Goal: Task Accomplishment & Management: Manage account settings

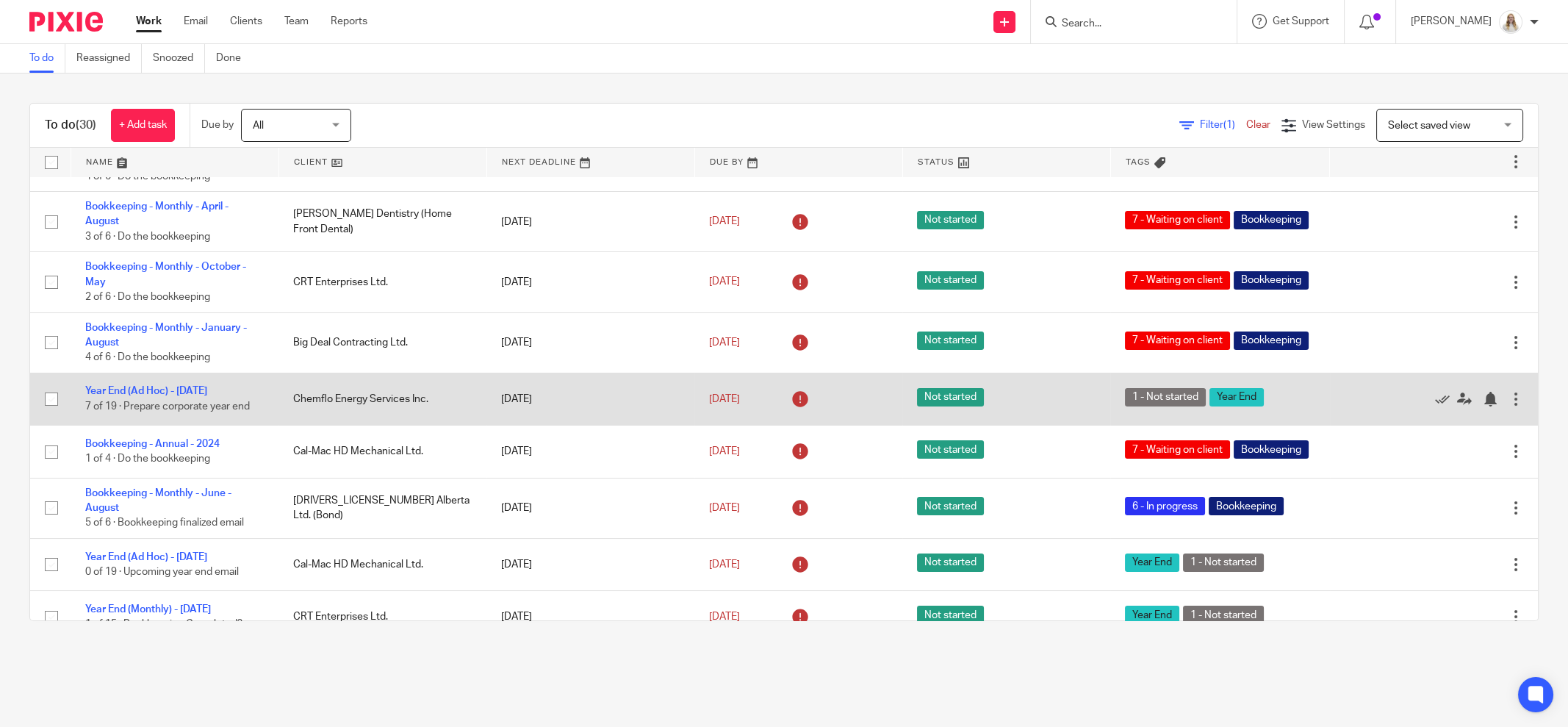
scroll to position [182, 0]
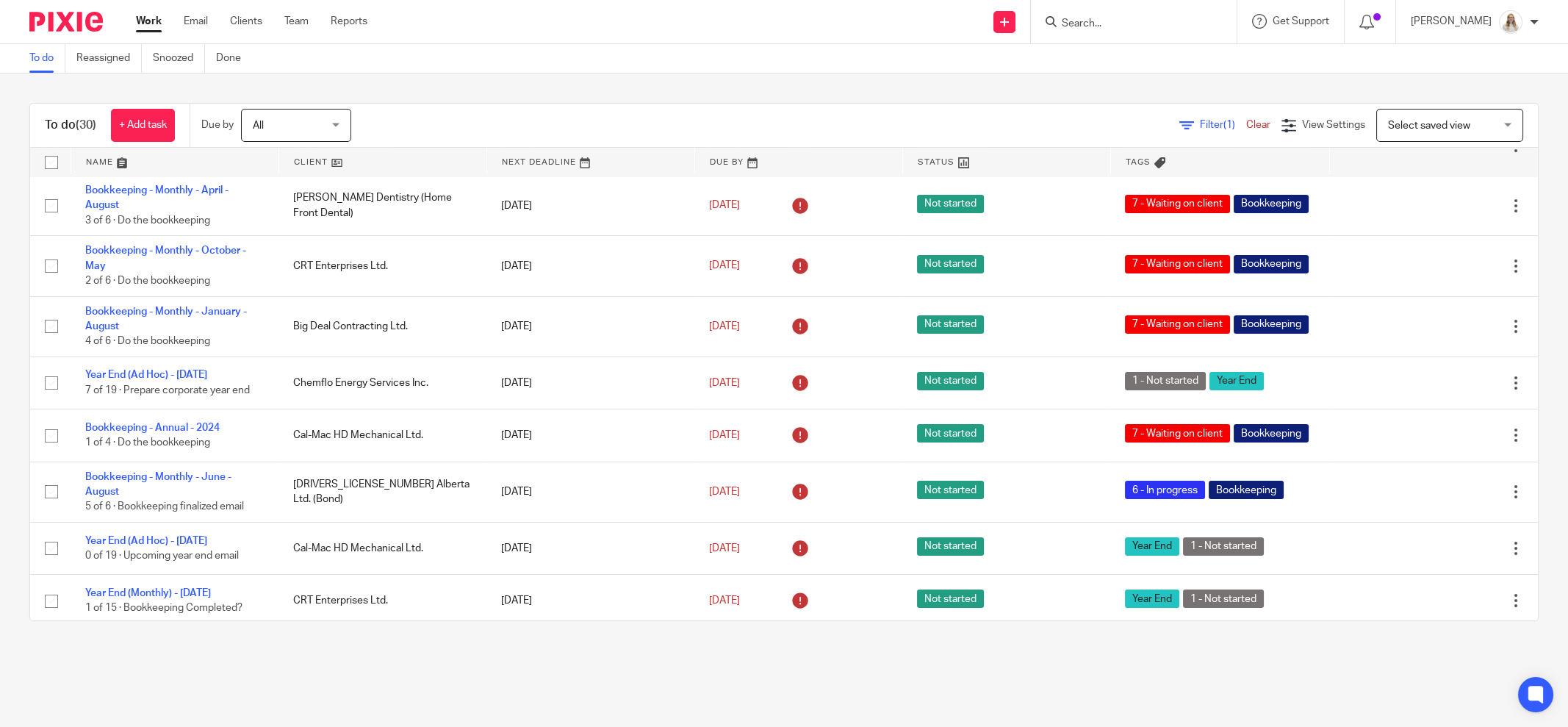
click at [122, 163] on link at bounding box center [175, 162] width 207 height 29
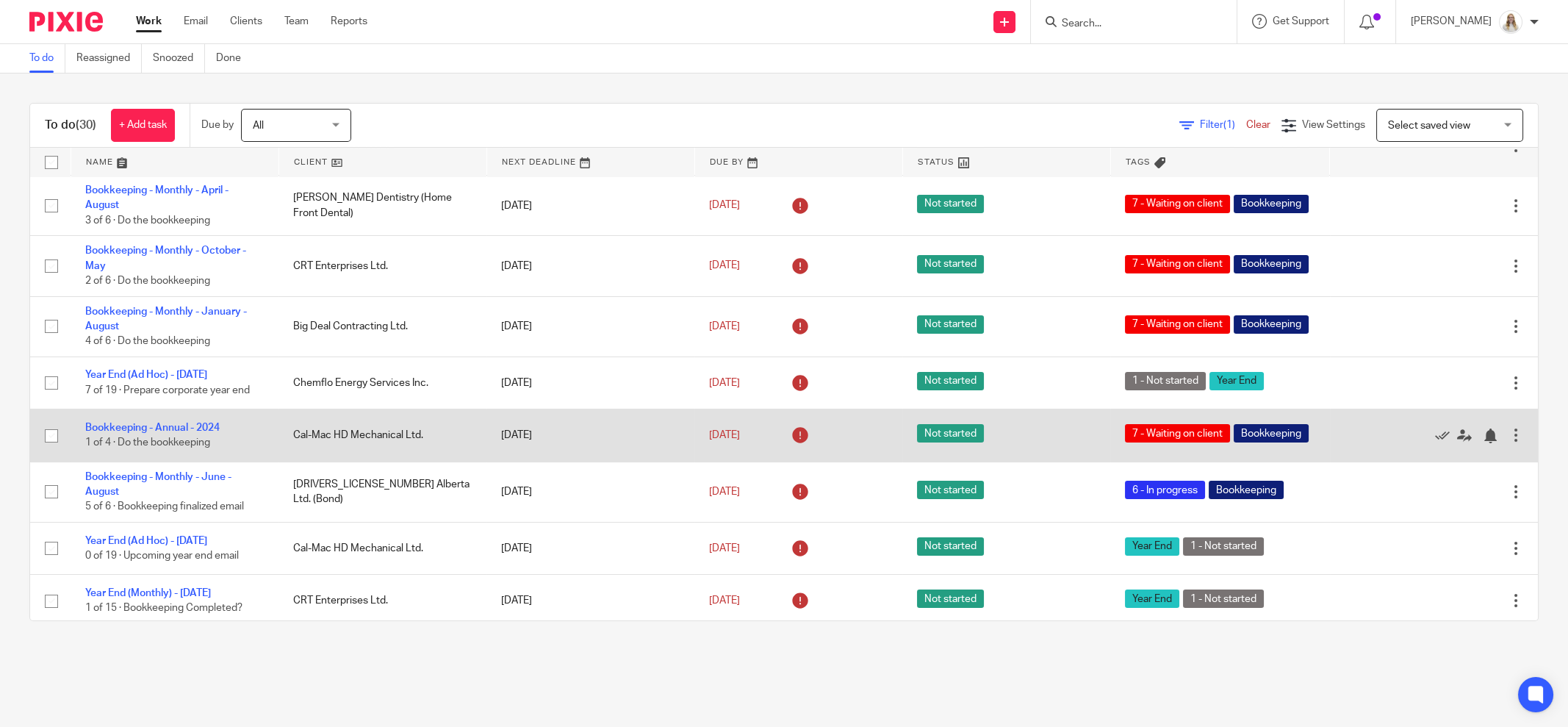
scroll to position [276, 0]
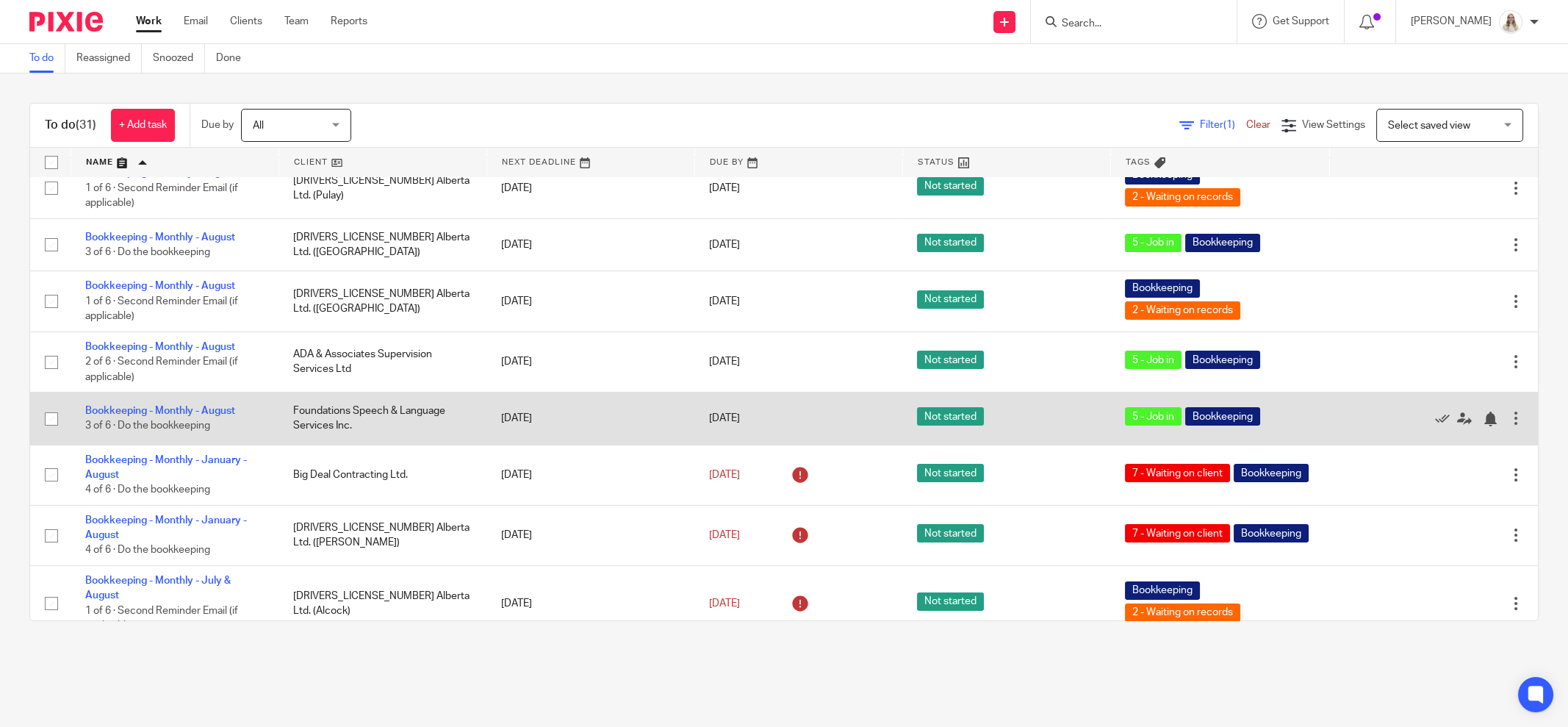
scroll to position [642, 0]
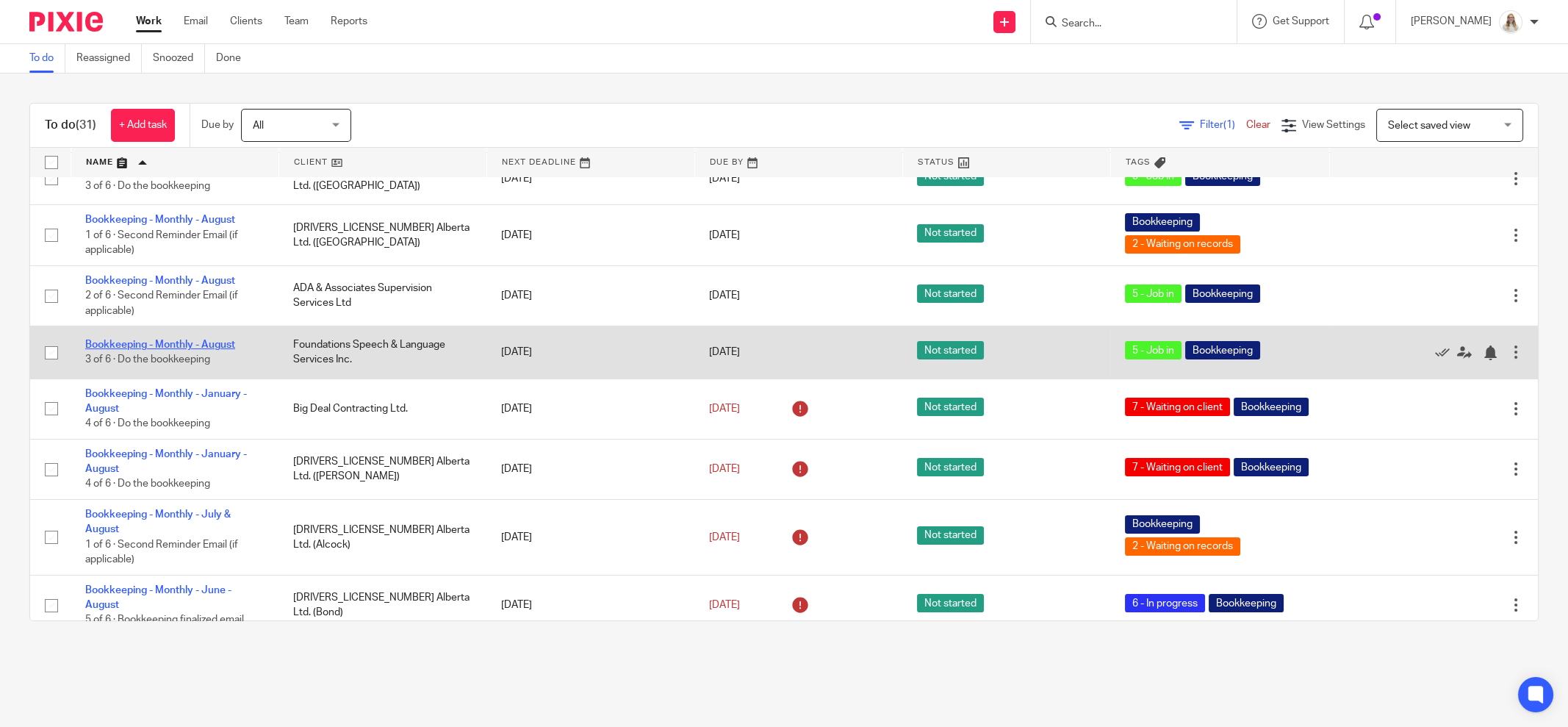
click at [146, 350] on link "Bookkeeping - Monthly - August" at bounding box center [161, 344] width 150 height 10
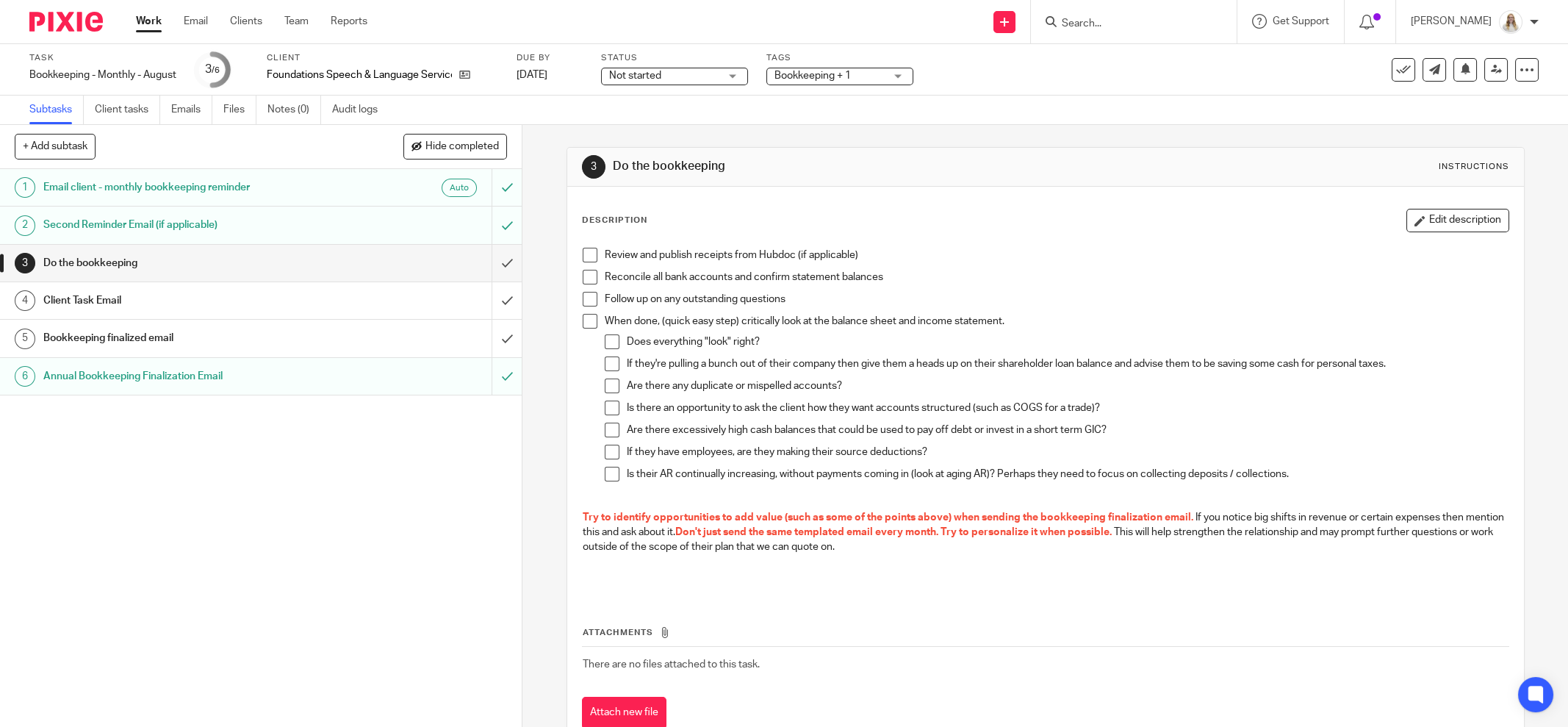
drag, startPoint x: 818, startPoint y: 82, endPoint x: 824, endPoint y: 97, distance: 16.2
click at [818, 82] on span "Bookkeeping + 1" at bounding box center [830, 76] width 110 height 15
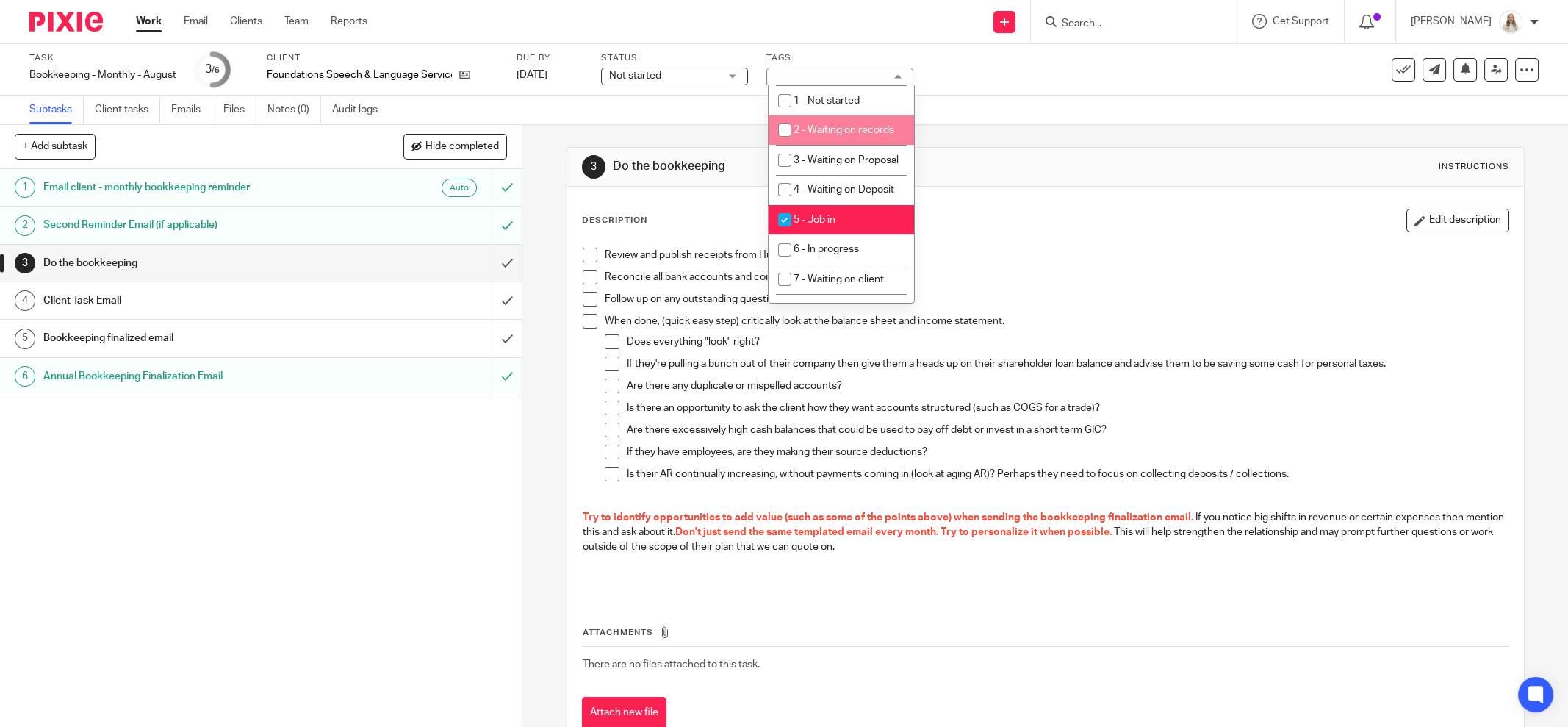
scroll to position [459, 0]
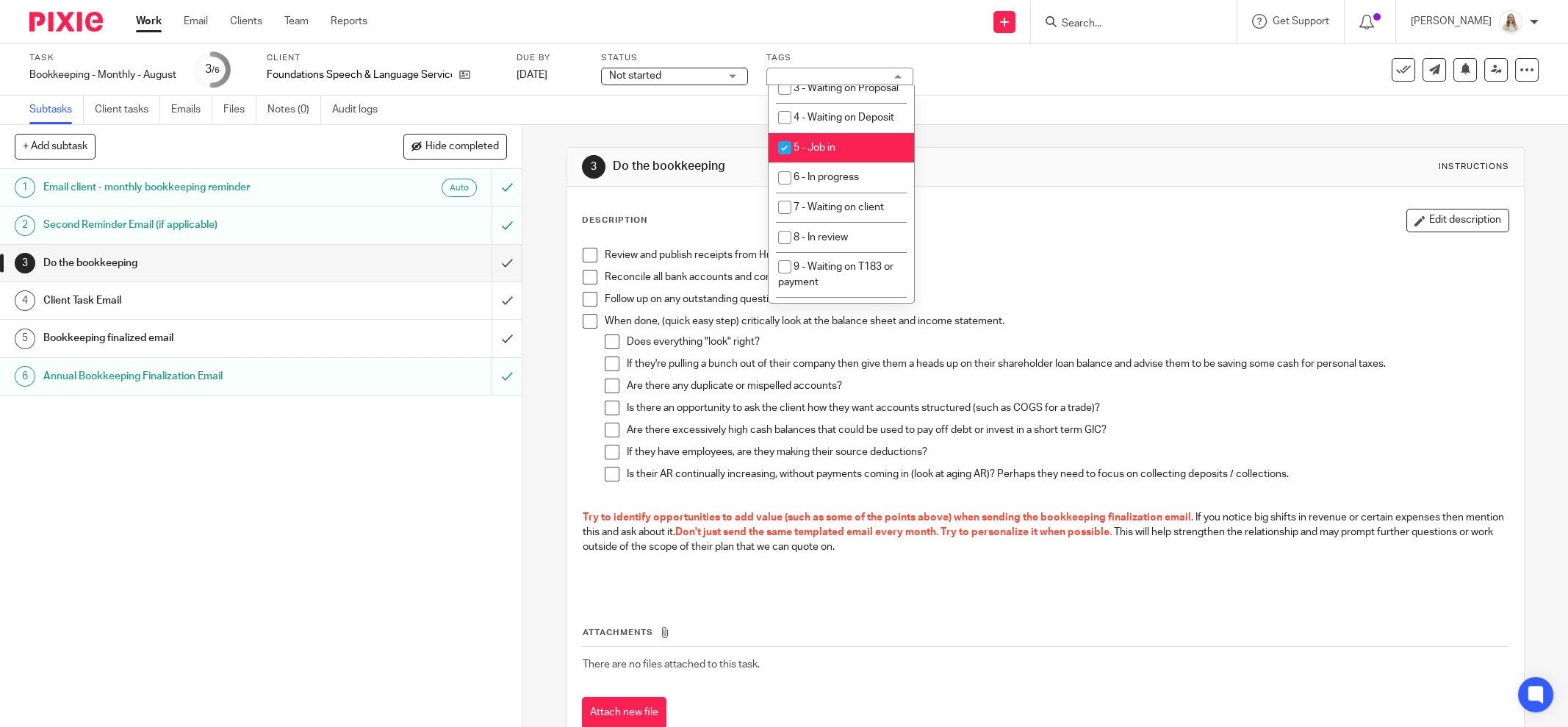
drag, startPoint x: 832, startPoint y: 194, endPoint x: 835, endPoint y: 225, distance: 31.1
click at [833, 153] on span "5 - Job in" at bounding box center [814, 147] width 42 height 10
checkbox input "false"
drag, startPoint x: 836, startPoint y: 230, endPoint x: 989, endPoint y: 212, distance: 154.1
click at [839, 193] on li "6 - In progress" at bounding box center [841, 178] width 145 height 30
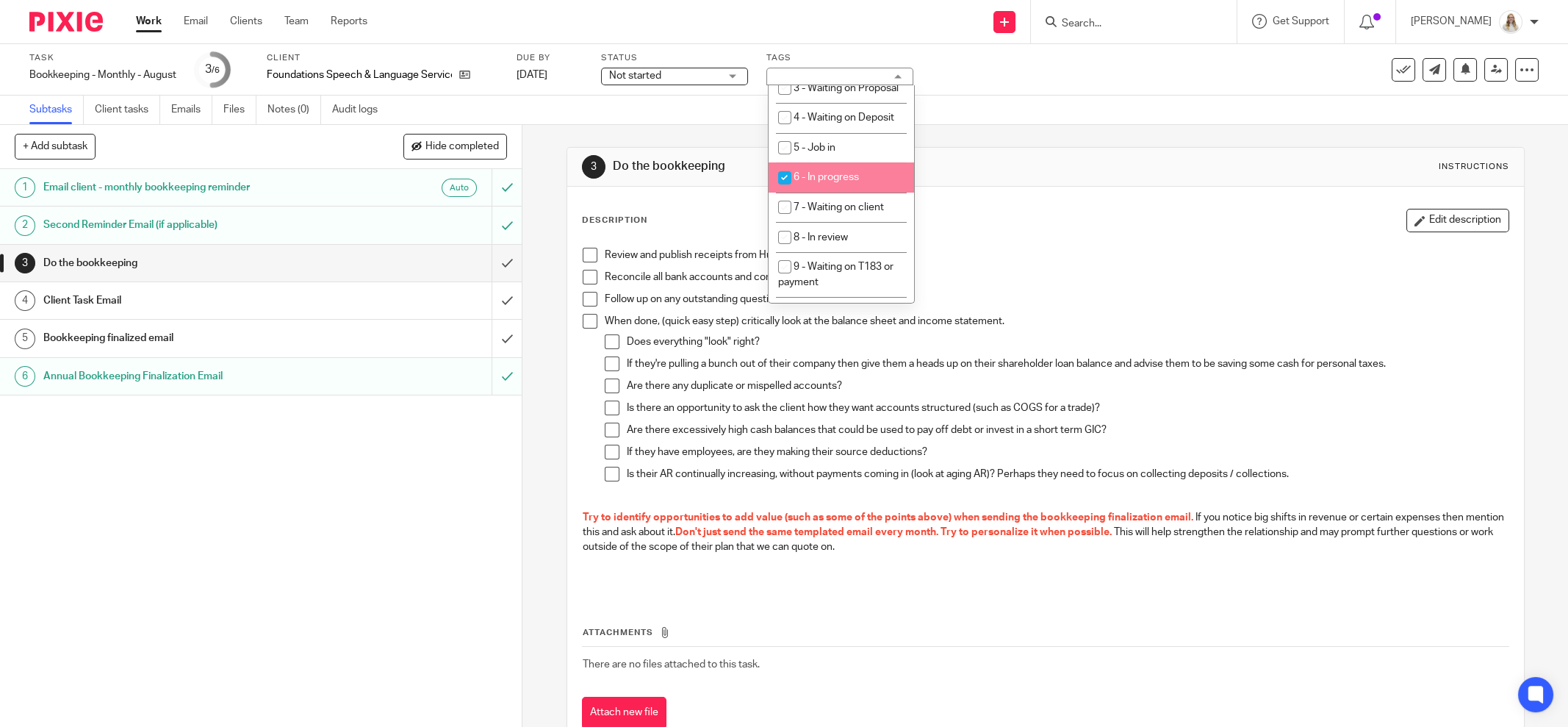
checkbox input "true"
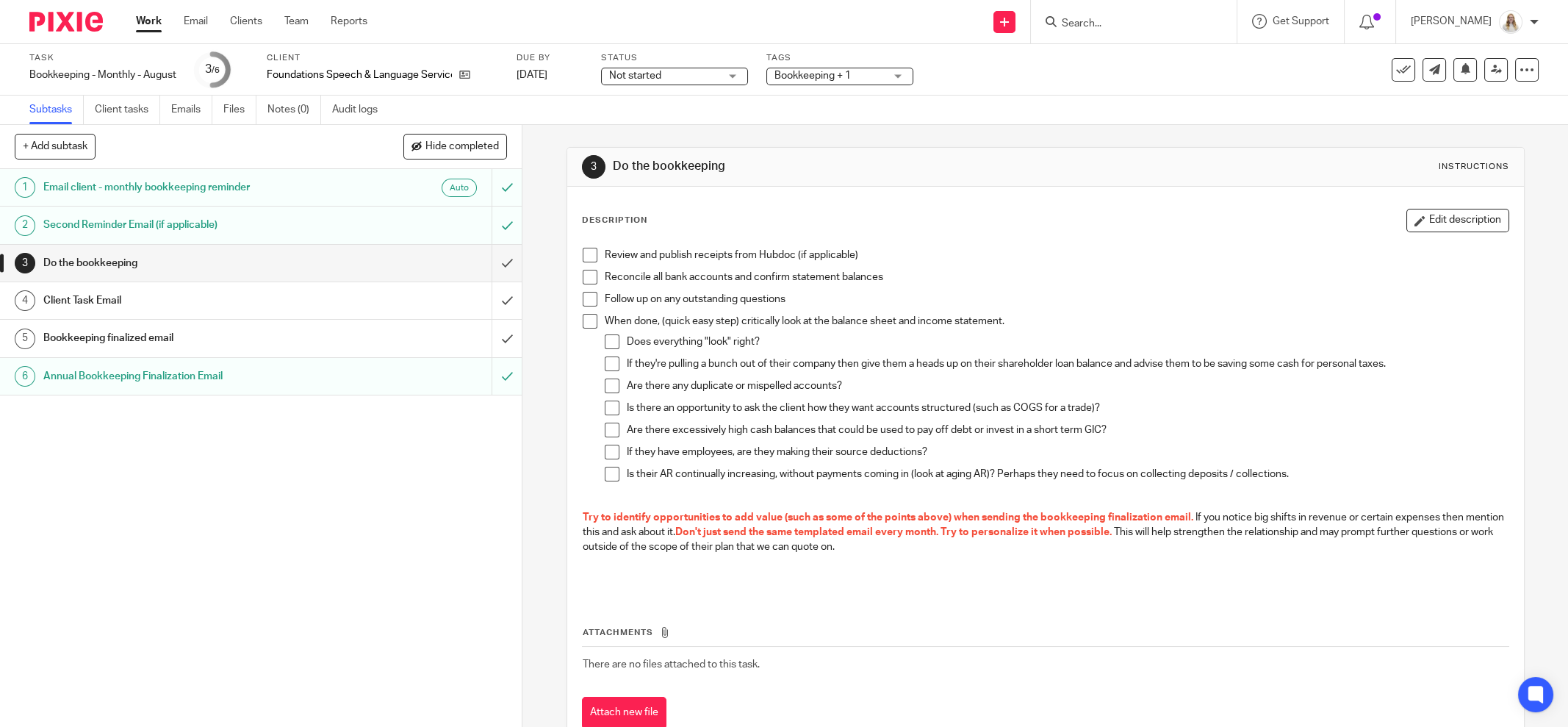
drag, startPoint x: 989, startPoint y: 212, endPoint x: 1556, endPoint y: 192, distance: 567.4
click at [989, 211] on div "Description Edit description" at bounding box center [1045, 220] width 927 height 24
click at [1149, 21] on input "Search" at bounding box center [1125, 25] width 132 height 13
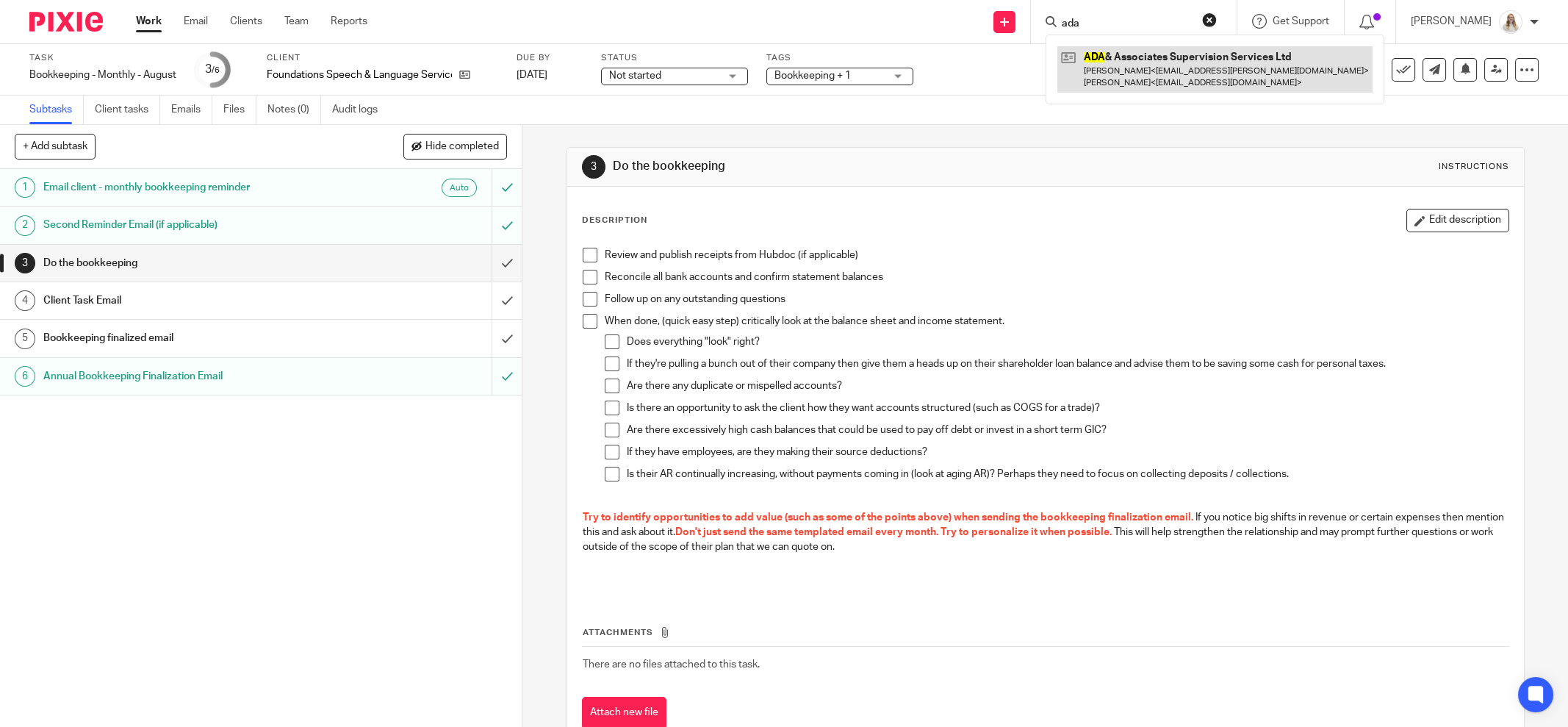
type input "ada"
click at [1101, 178] on div "3 Do the bookkeeping Instructions Description Edit description Review and publi…" at bounding box center [1045, 450] width 958 height 604
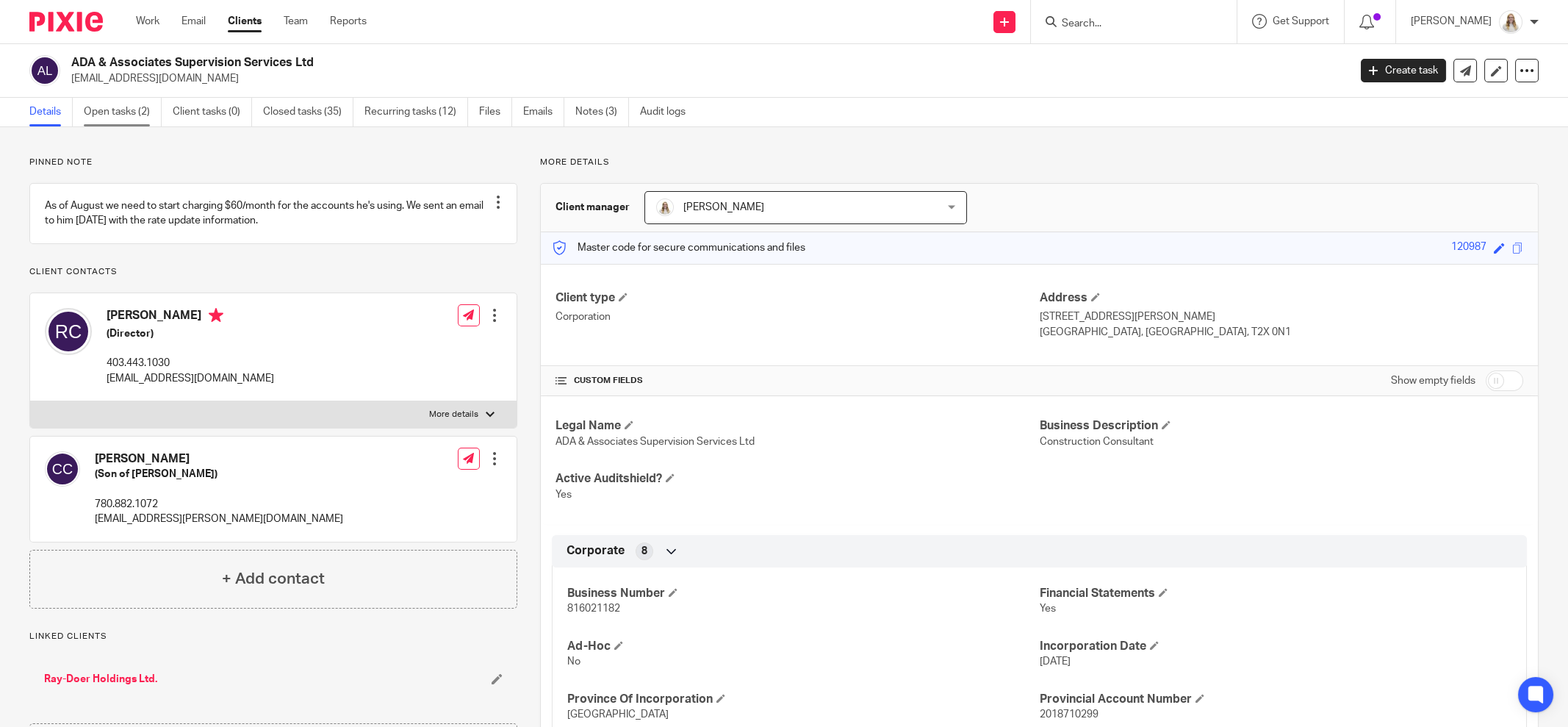
click at [102, 106] on link "Open tasks (2)" at bounding box center [123, 112] width 78 height 29
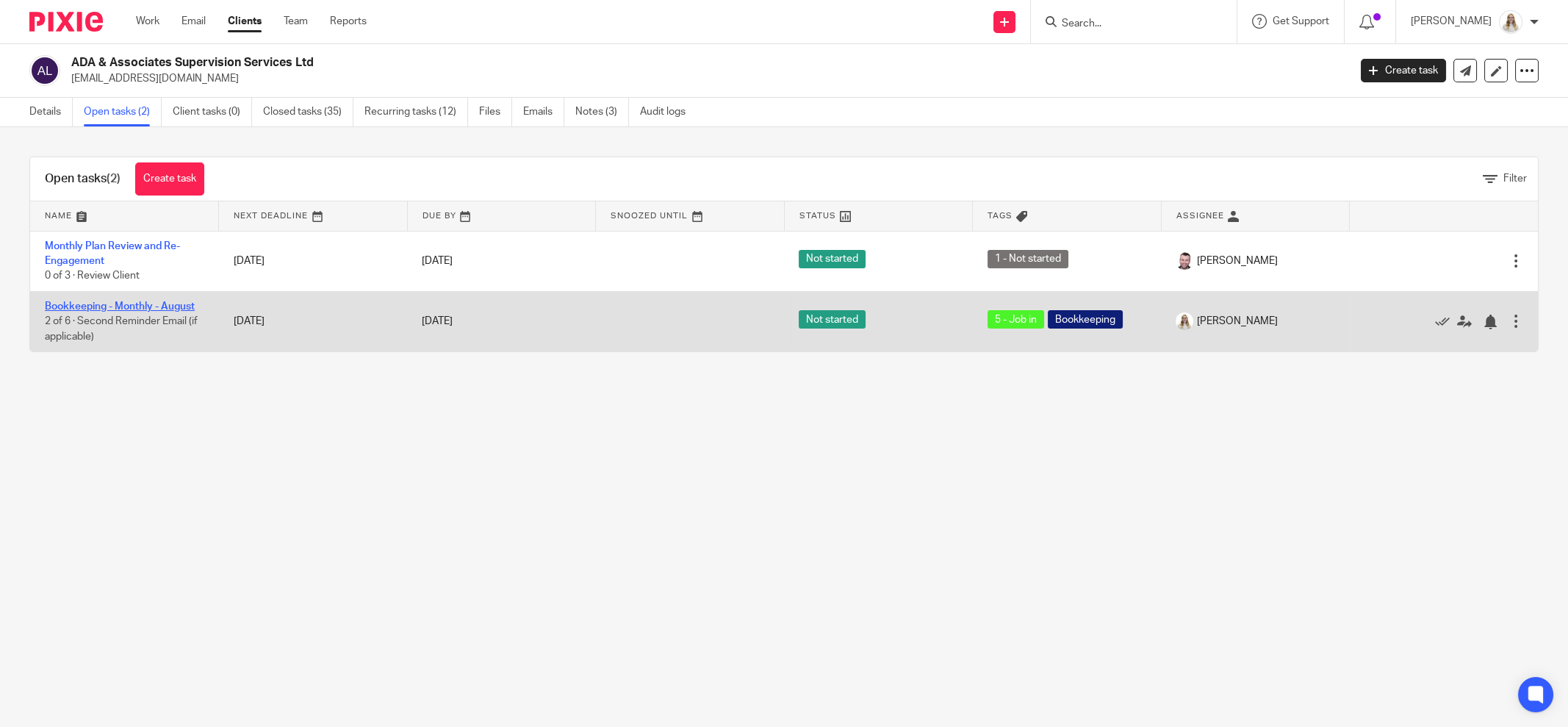
click at [160, 308] on link "Bookkeeping - Monthly - August" at bounding box center [120, 306] width 150 height 10
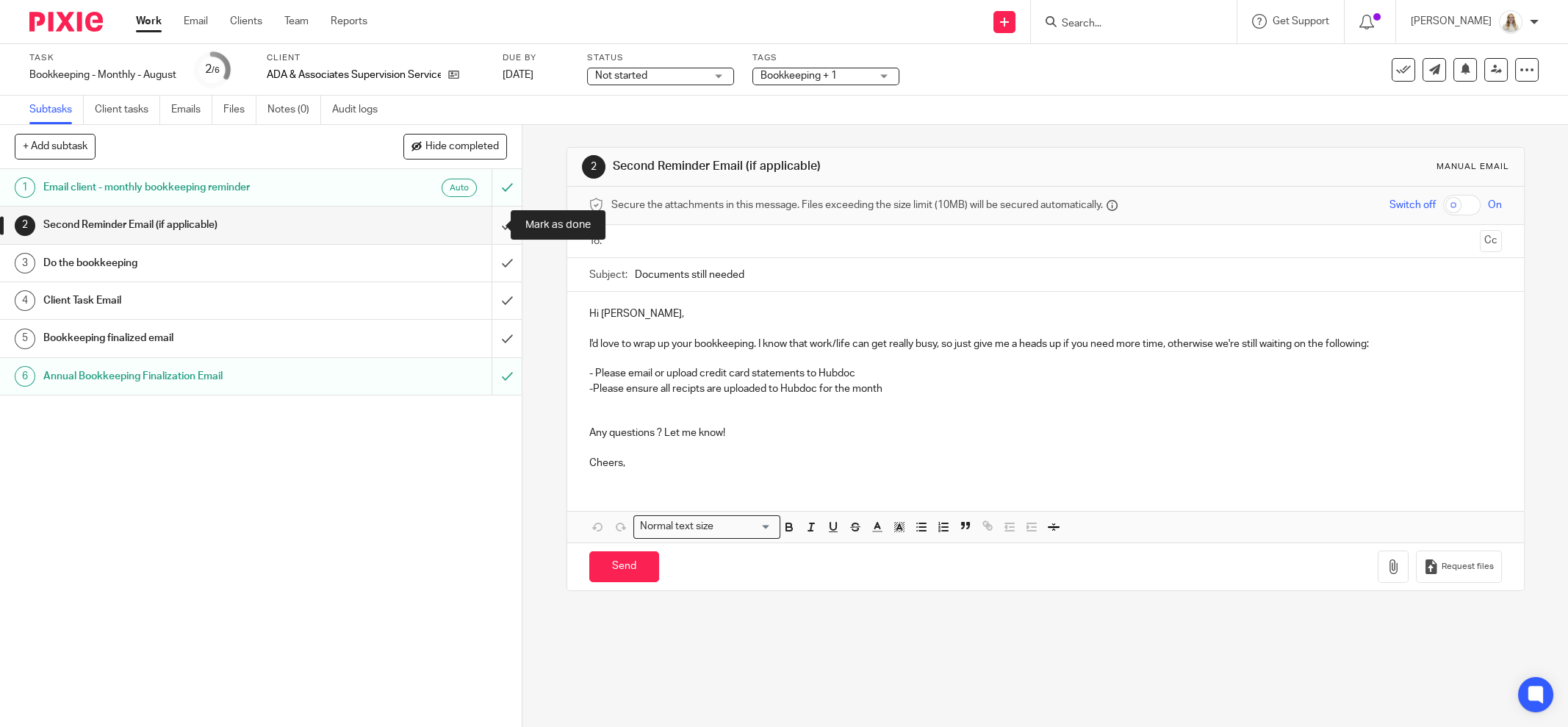
click at [489, 220] on input "submit" at bounding box center [260, 224] width 522 height 37
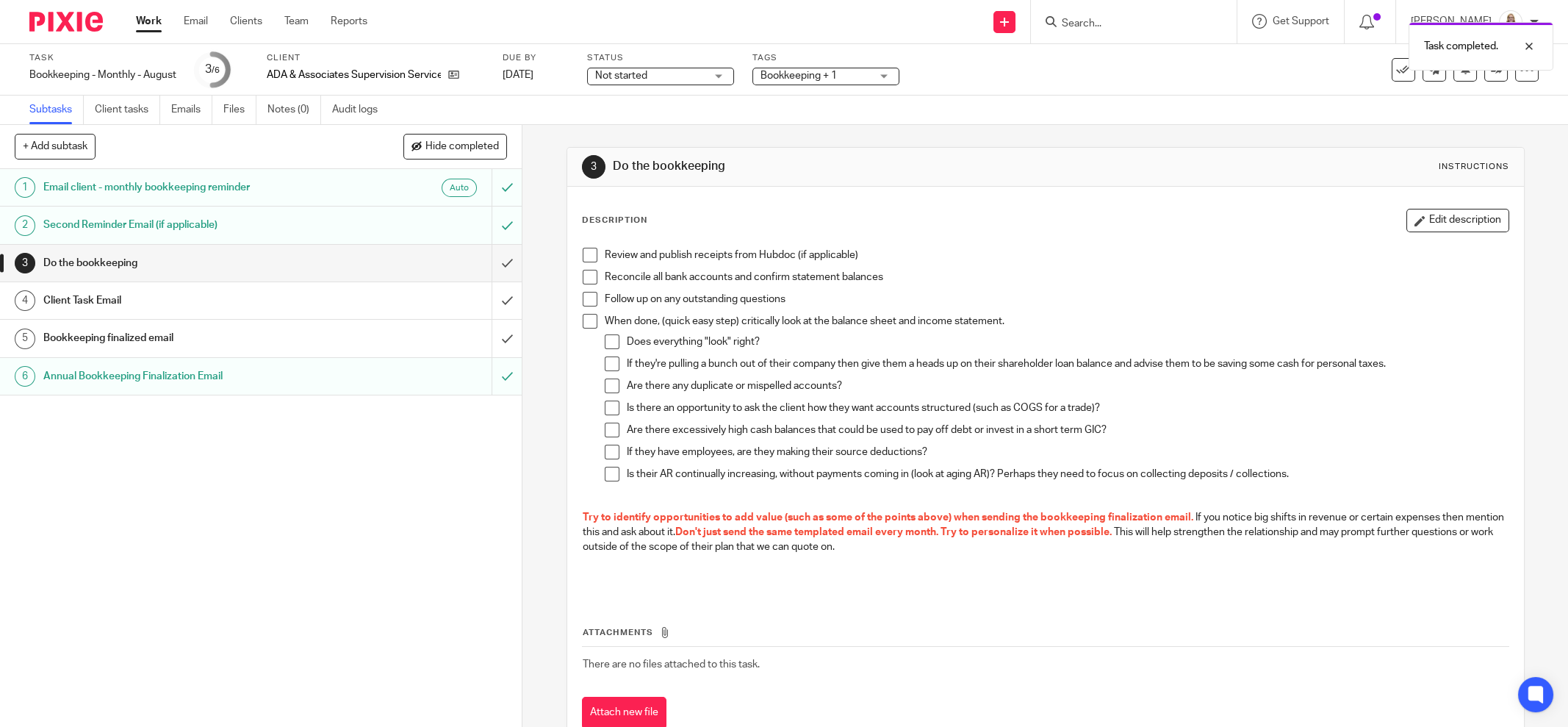
click at [785, 75] on span "Bookkeeping + 1" at bounding box center [798, 75] width 76 height 10
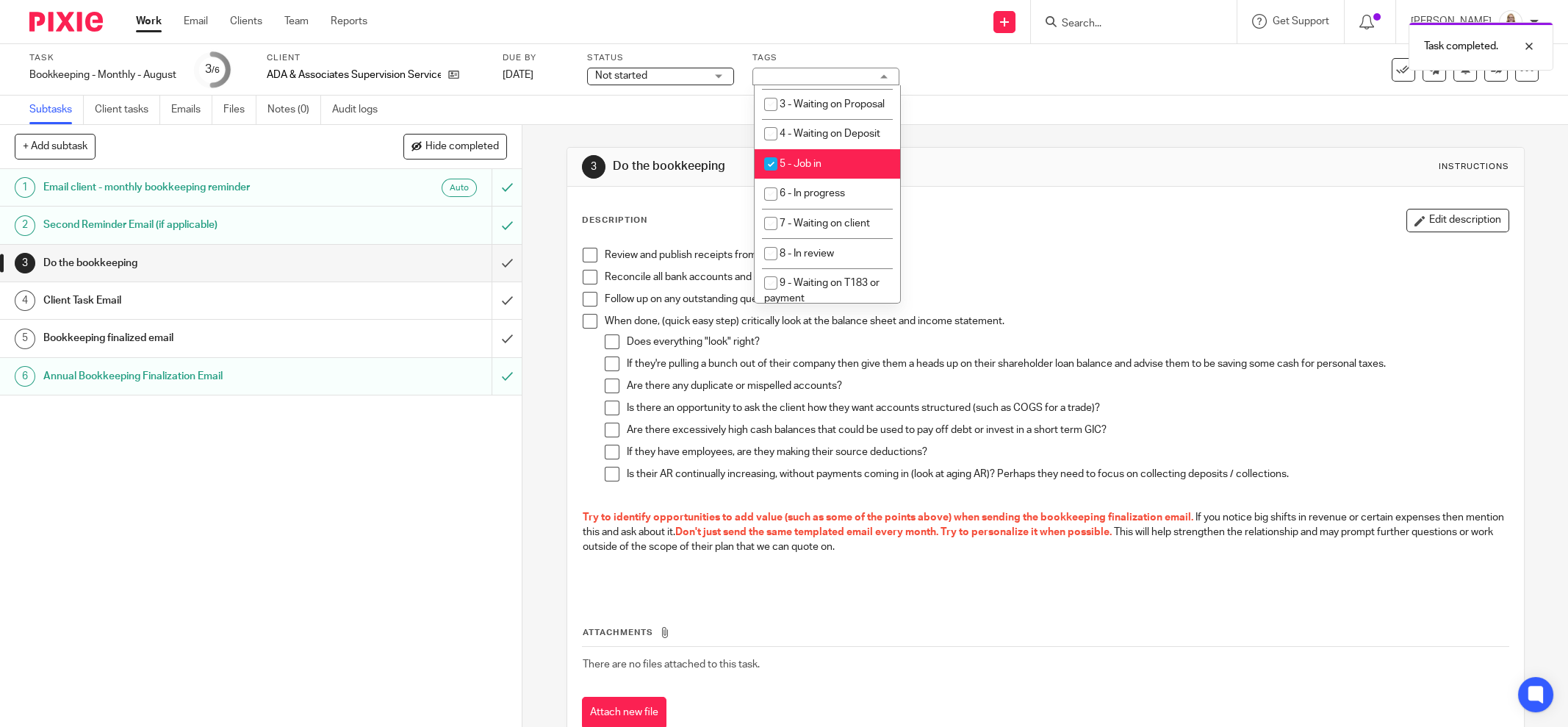
scroll to position [459, 0]
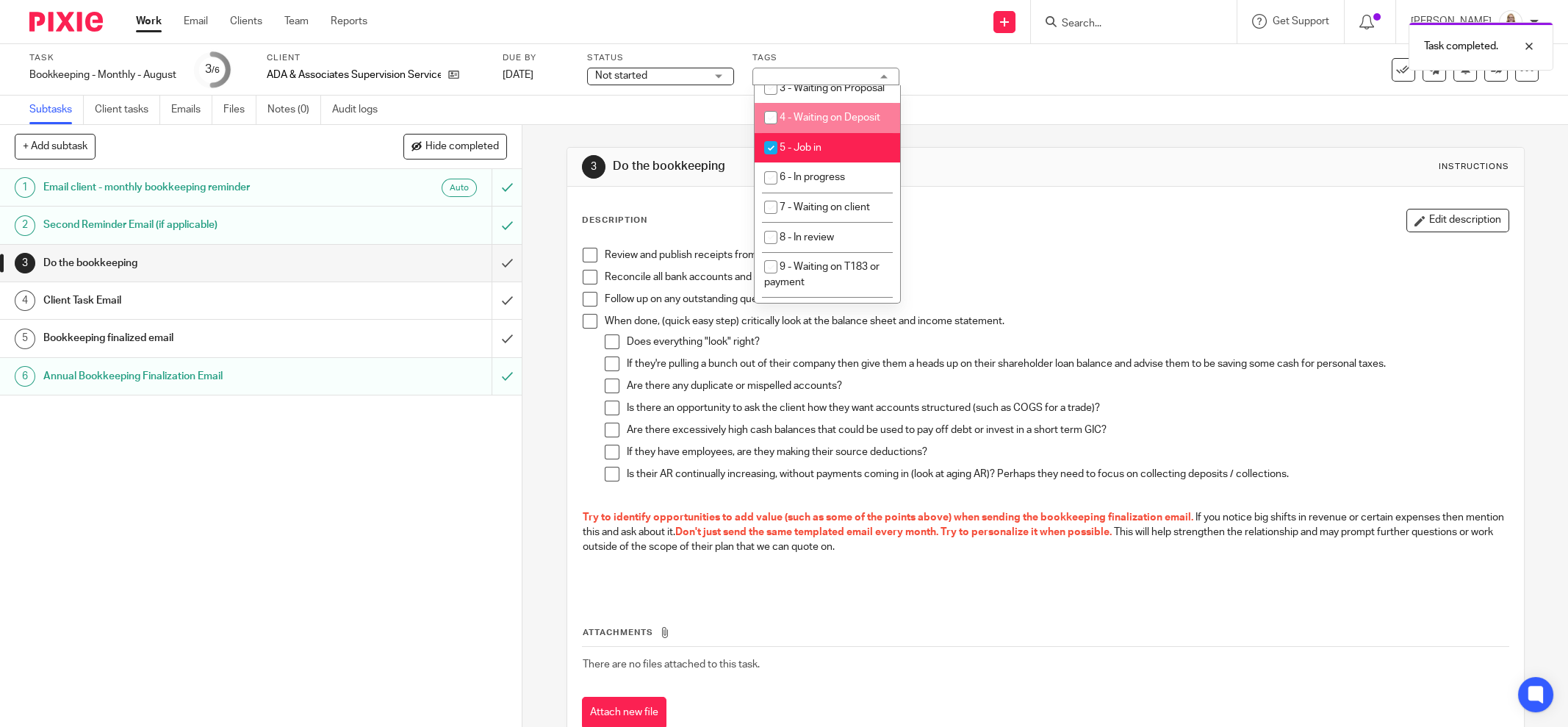
click at [984, 98] on div "Subtasks Client tasks Emails Files Notes (0) Audit logs" at bounding box center [784, 109] width 1568 height 29
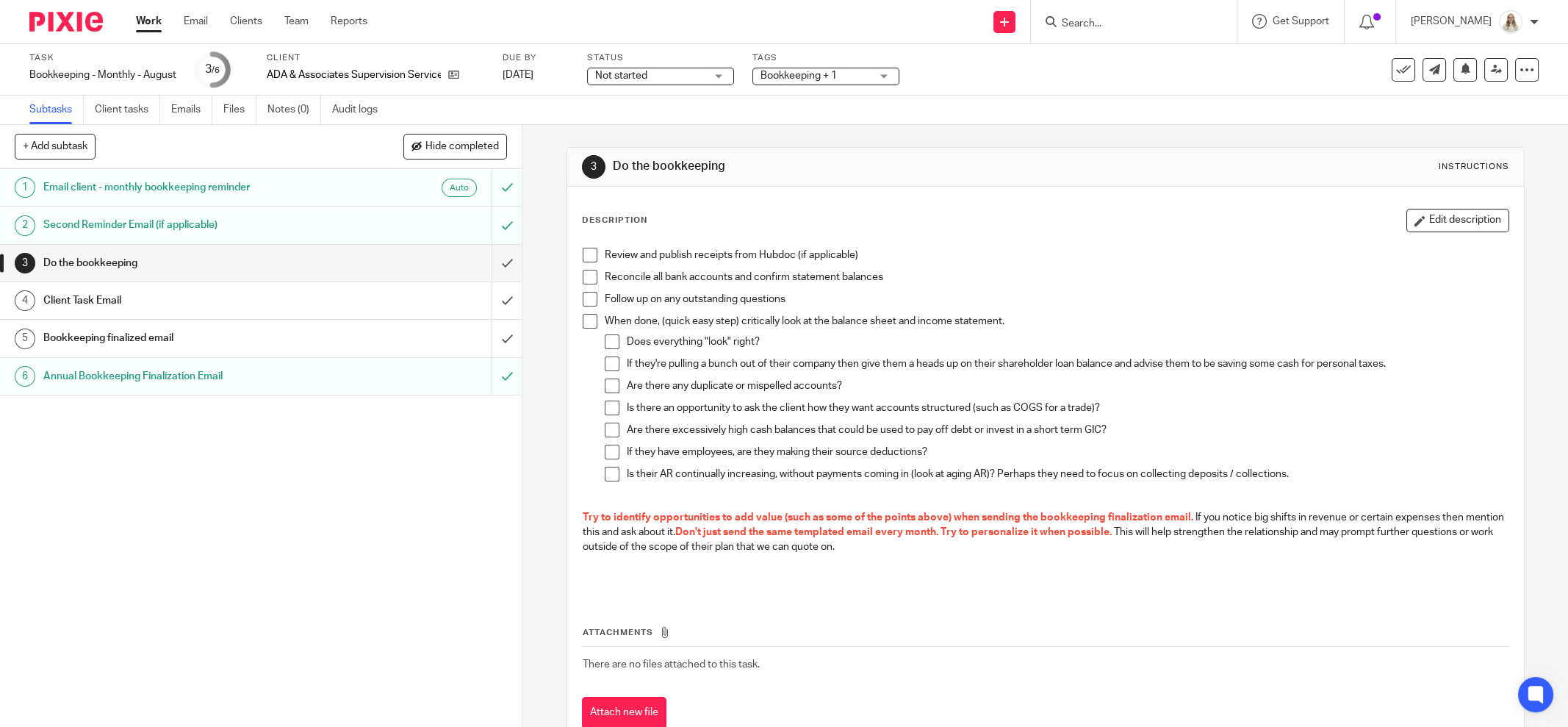
click at [1464, 212] on button "Edit description" at bounding box center [1458, 220] width 103 height 24
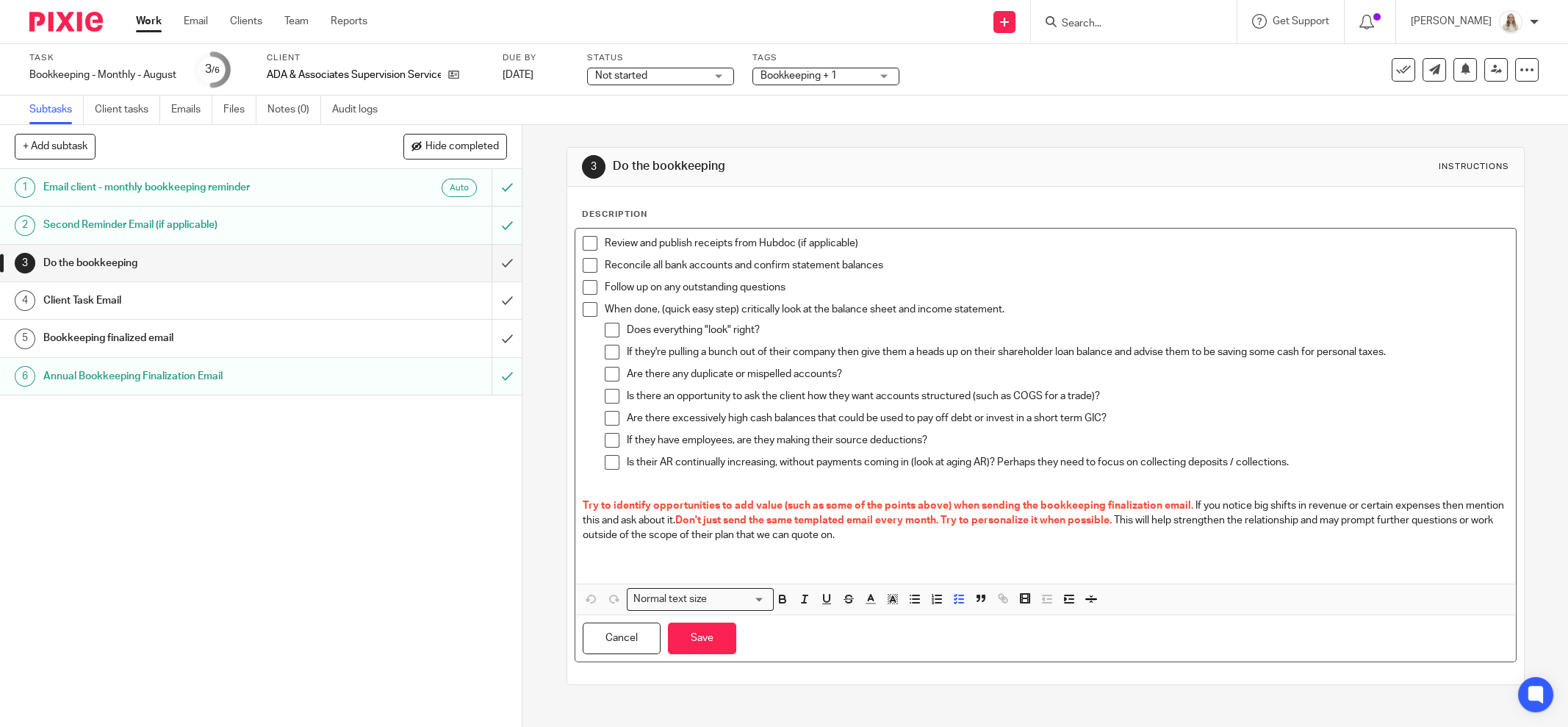
click at [932, 284] on p "Follow up on any outstanding questions" at bounding box center [1056, 287] width 904 height 14
click at [934, 274] on div "Reconcile all bank accounts and confirm statement balances" at bounding box center [1056, 268] width 904 height 22
drag, startPoint x: 1052, startPoint y: 260, endPoint x: 886, endPoint y: 263, distance: 166.0
click at [886, 263] on p "Reconcile all bank accounts and confirm statement balances - need Cap One 7527 …" at bounding box center [1056, 264] width 904 height 14
click at [868, 597] on icon "button" at bounding box center [870, 599] width 13 height 13
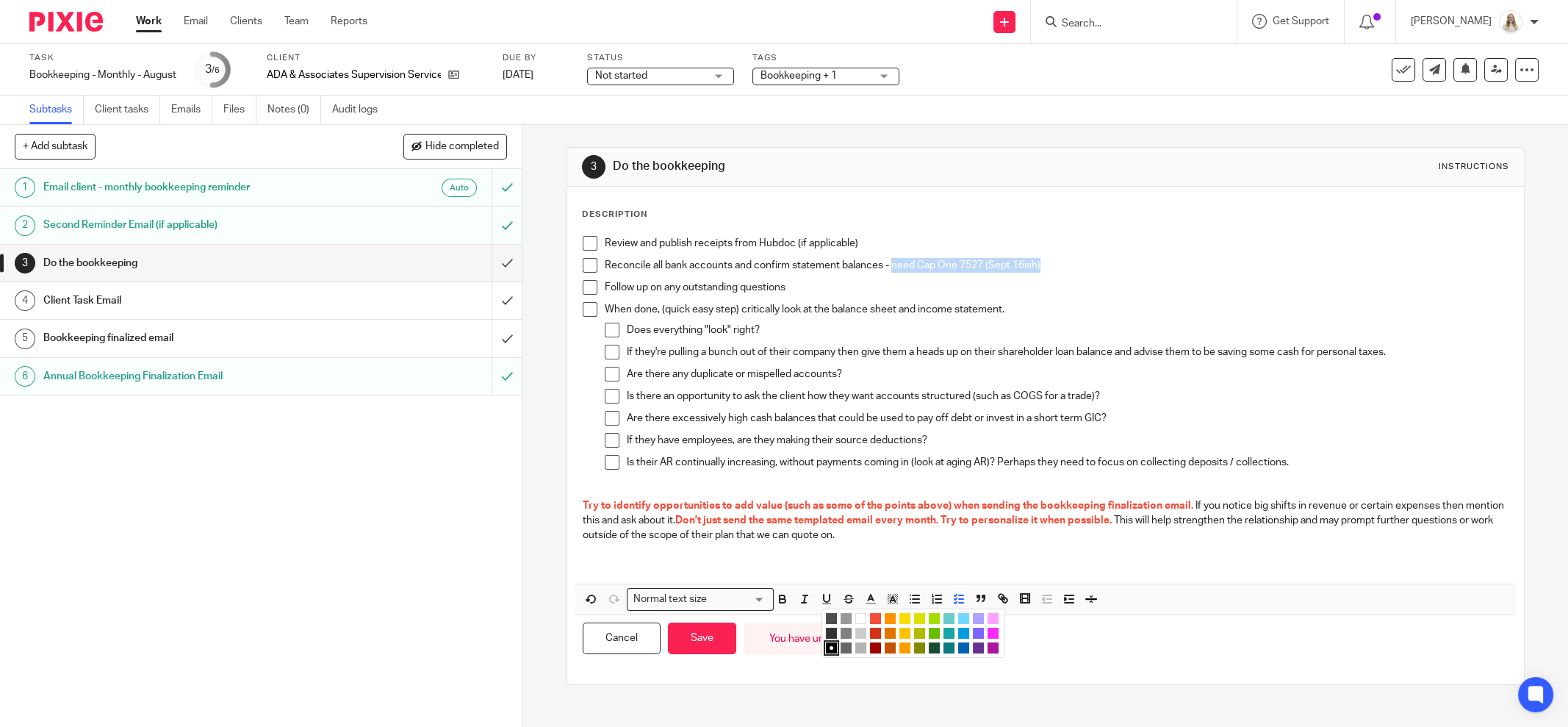
click at [988, 642] on li "color:#AB149E" at bounding box center [993, 648] width 11 height 11
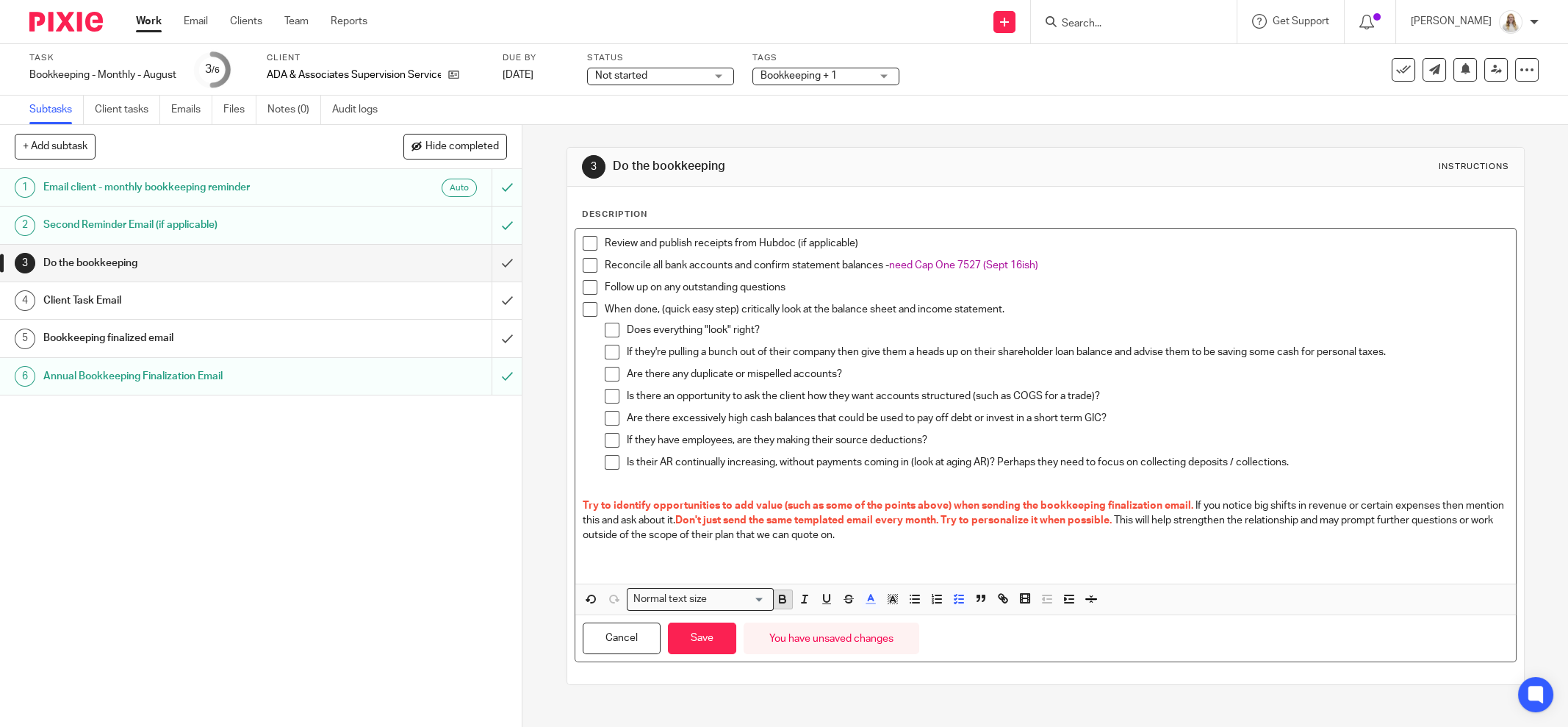
click at [779, 600] on icon "button" at bounding box center [782, 602] width 6 height 4
drag, startPoint x: 707, startPoint y: 633, endPoint x: 775, endPoint y: 612, distance: 71.2
click at [708, 633] on button "Save" at bounding box center [702, 638] width 68 height 31
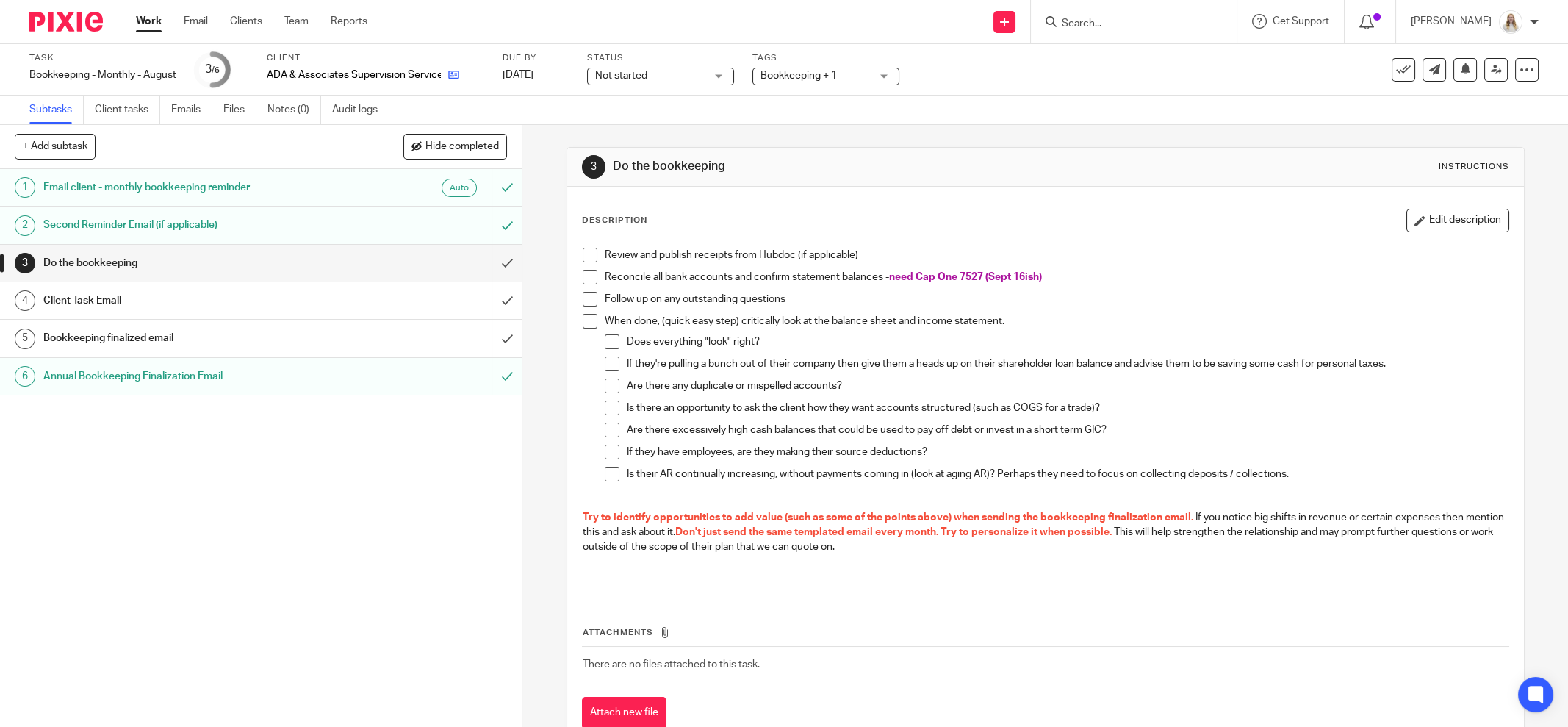
click at [452, 71] on icon at bounding box center [454, 75] width 11 height 11
